Goal: Complete application form: Complete application form

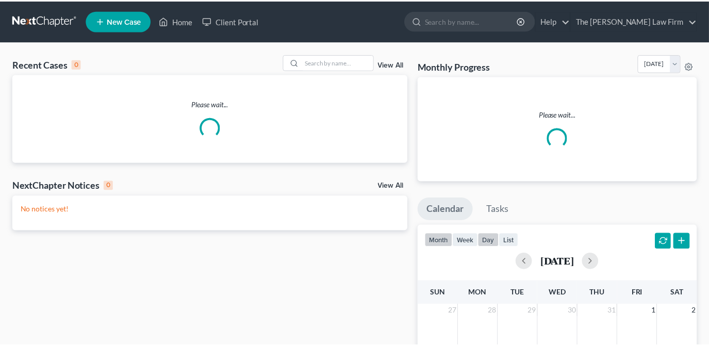
scroll to position [214, 0]
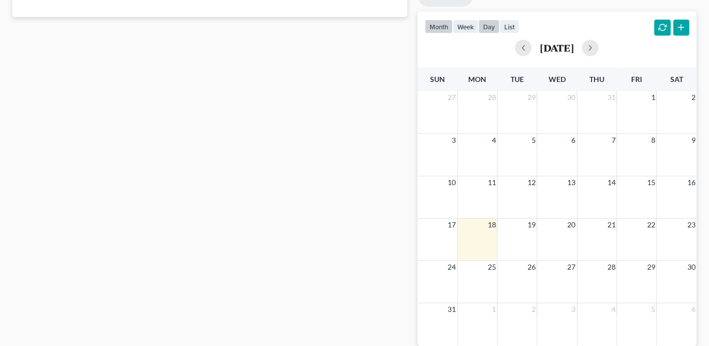
click at [487, 22] on button "day" at bounding box center [489, 27] width 21 height 14
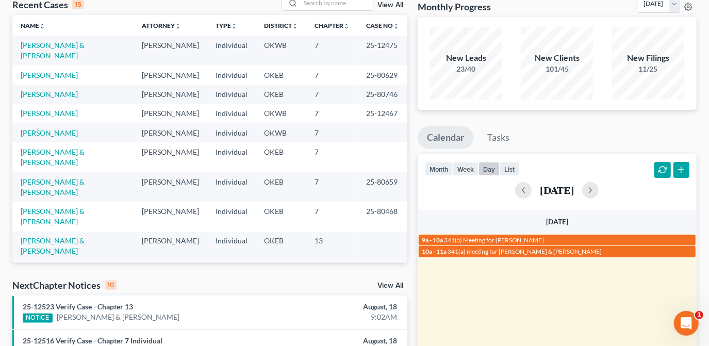
scroll to position [0, 0]
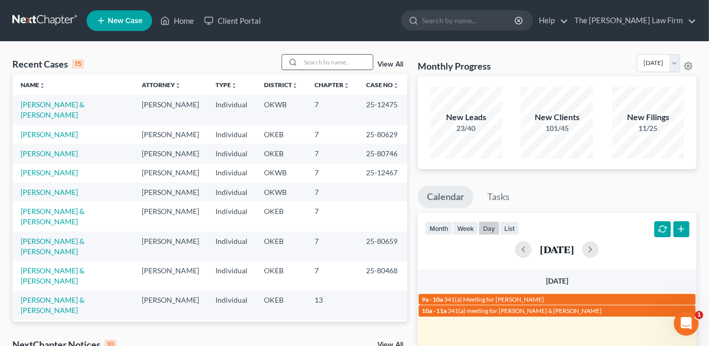
click at [337, 64] on input "search" at bounding box center [337, 62] width 72 height 15
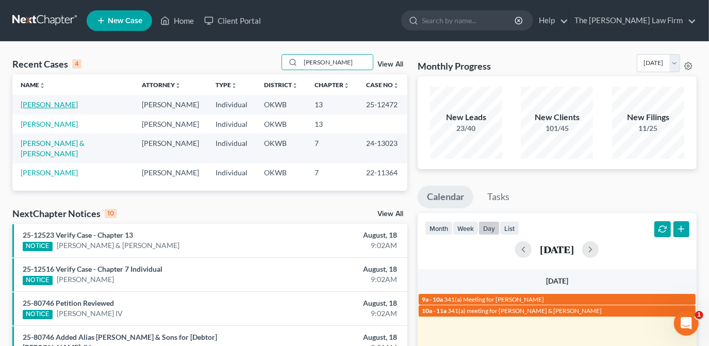
type input "[PERSON_NAME]"
click at [36, 104] on link "[PERSON_NAME]" at bounding box center [49, 104] width 57 height 9
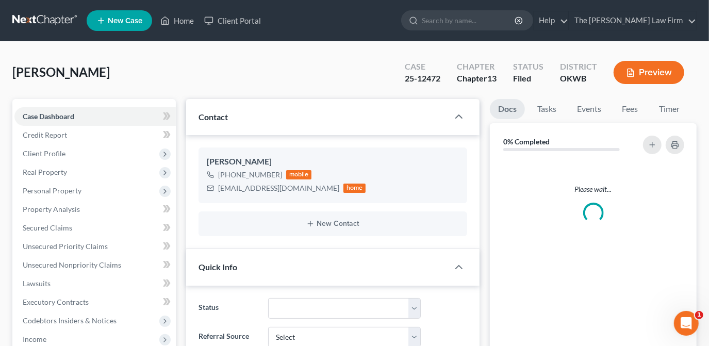
click at [65, 158] on span "Client Profile" at bounding box center [94, 153] width 161 height 19
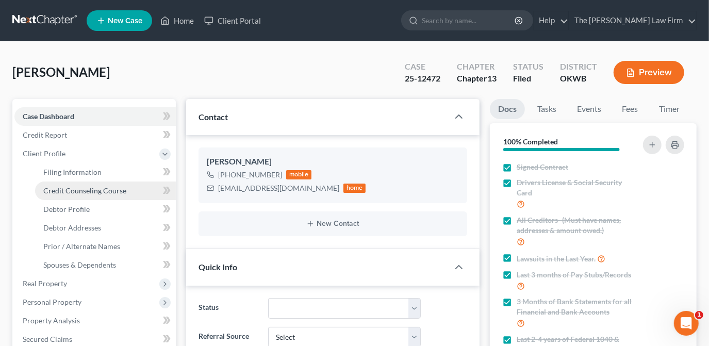
scroll to position [306, 0]
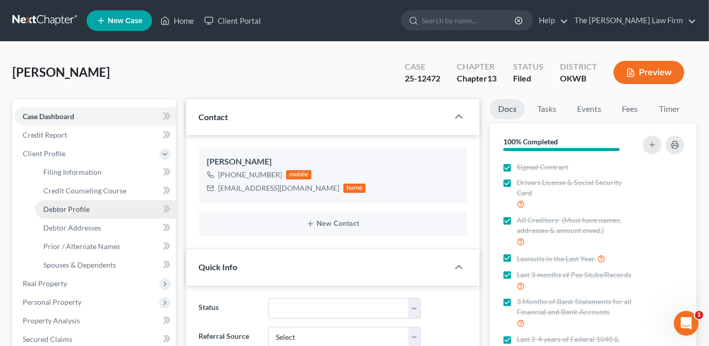
click at [96, 209] on link "Debtor Profile" at bounding box center [105, 209] width 141 height 19
select select "1"
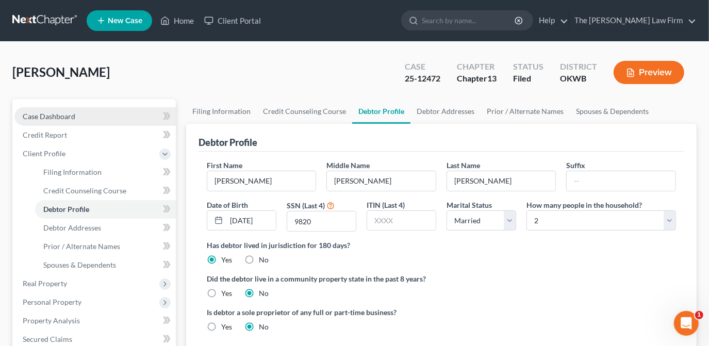
click at [100, 108] on link "Case Dashboard" at bounding box center [94, 116] width 161 height 19
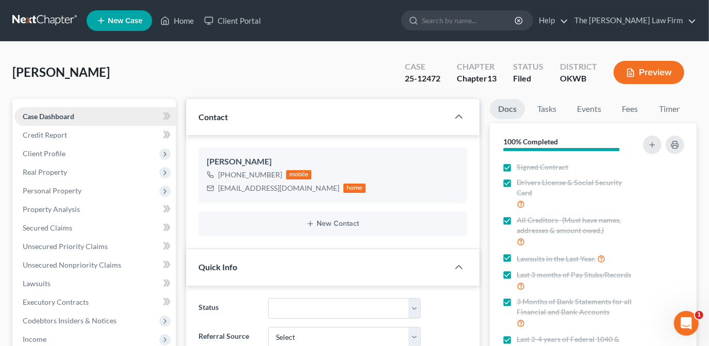
scroll to position [306, 0]
